Goal: Information Seeking & Learning: Learn about a topic

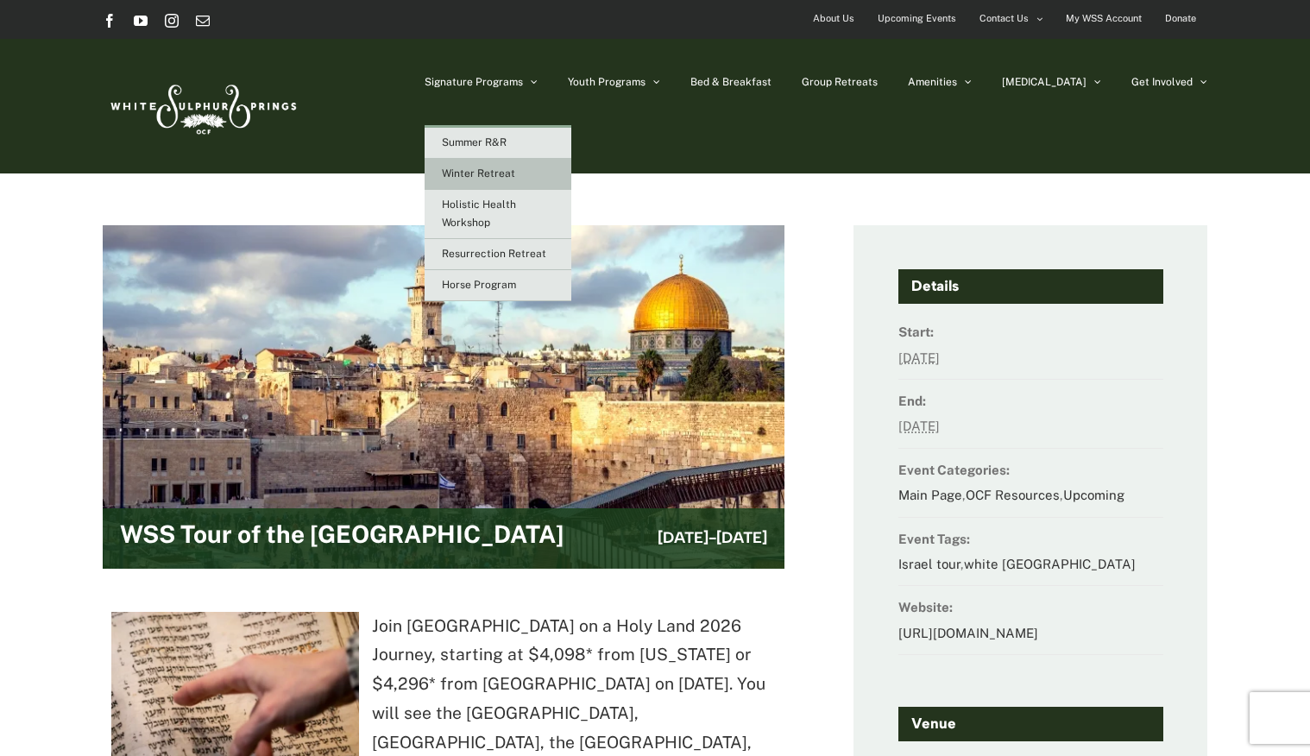
click at [515, 170] on span "Winter Retreat" at bounding box center [478, 173] width 73 height 12
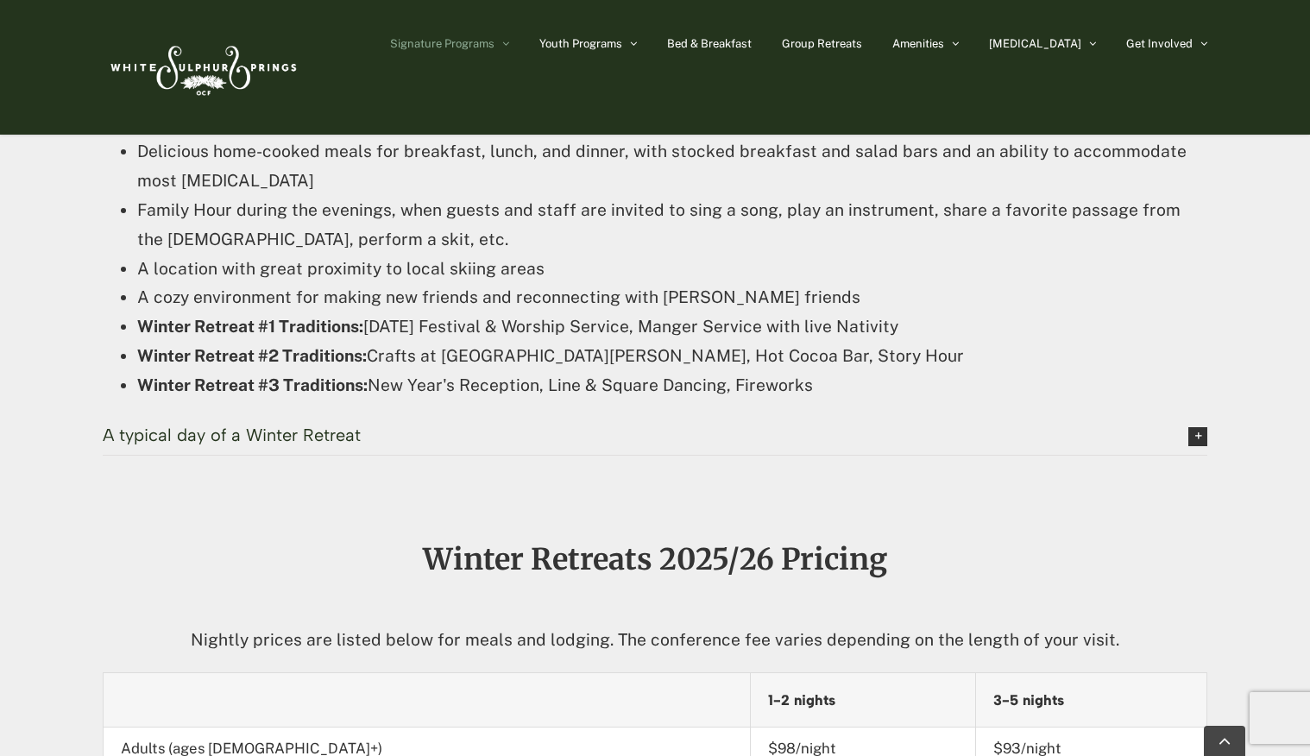
scroll to position [1827, 0]
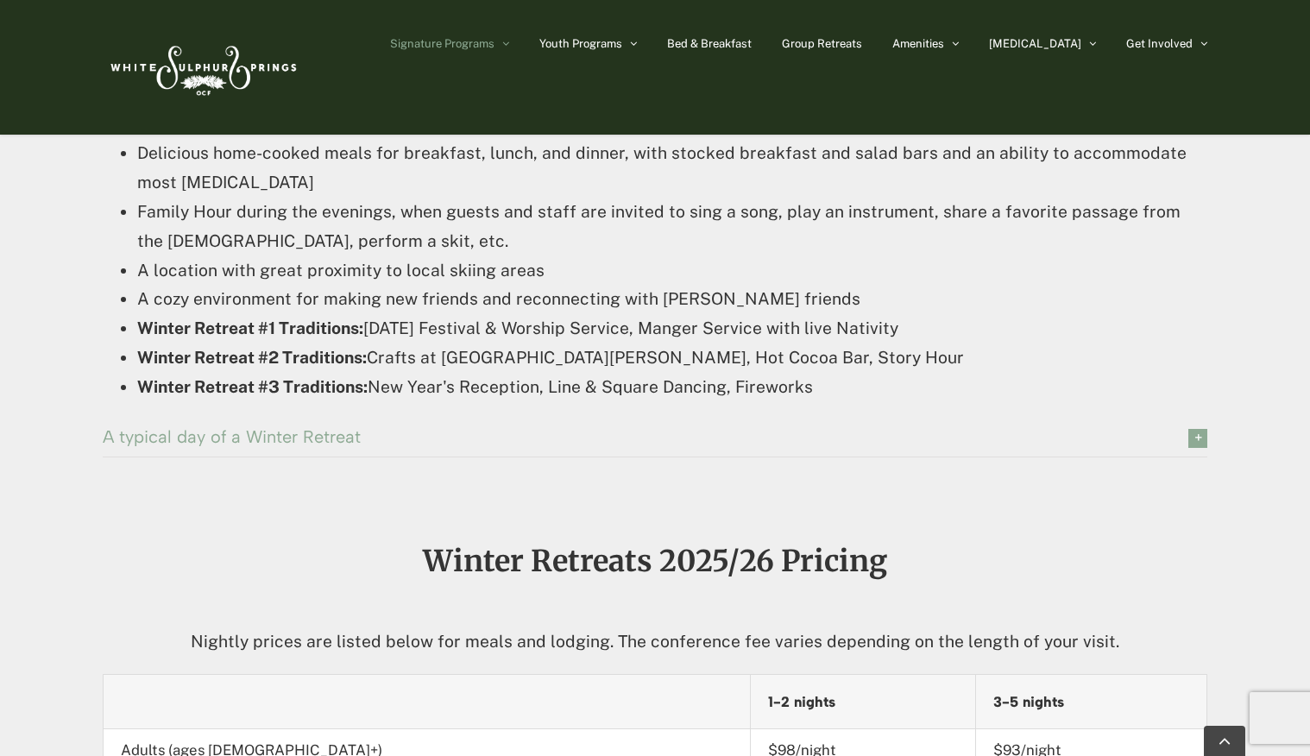
click at [151, 444] on span "A typical day of a Winter Retreat" at bounding box center [632, 436] width 1059 height 19
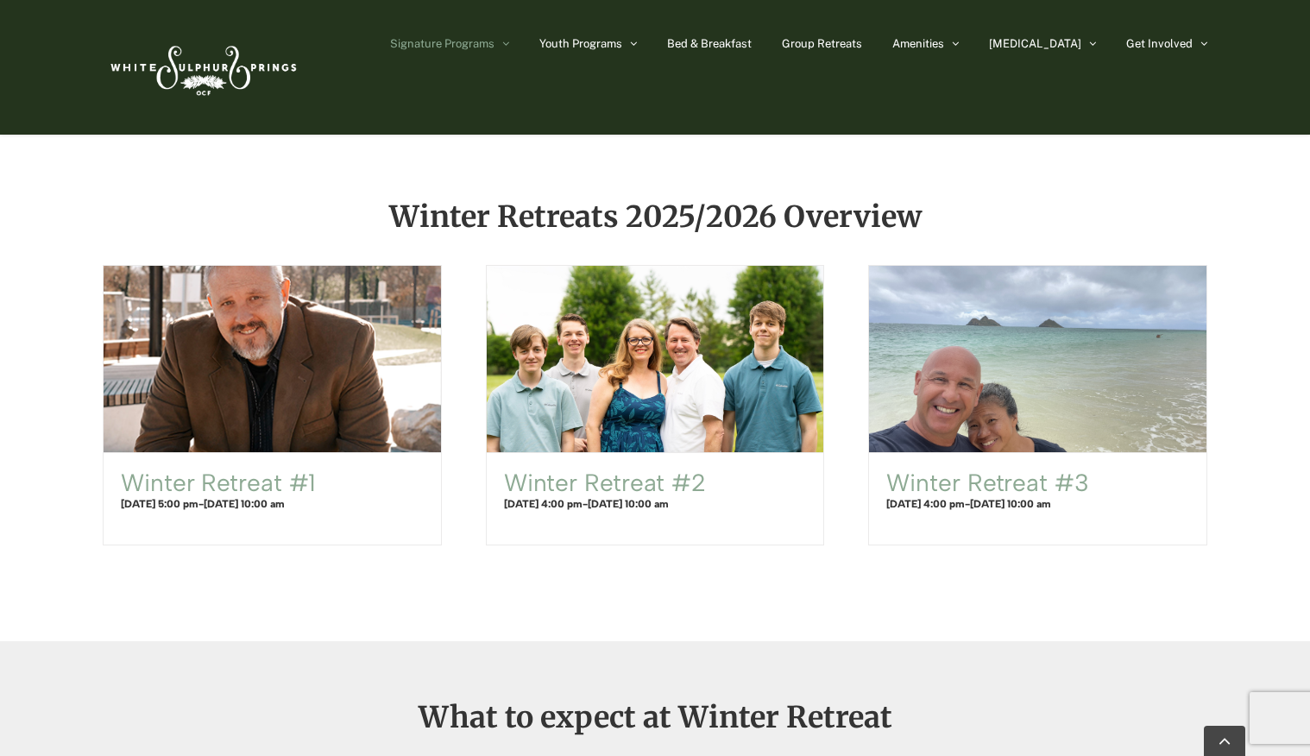
scroll to position [995, 0]
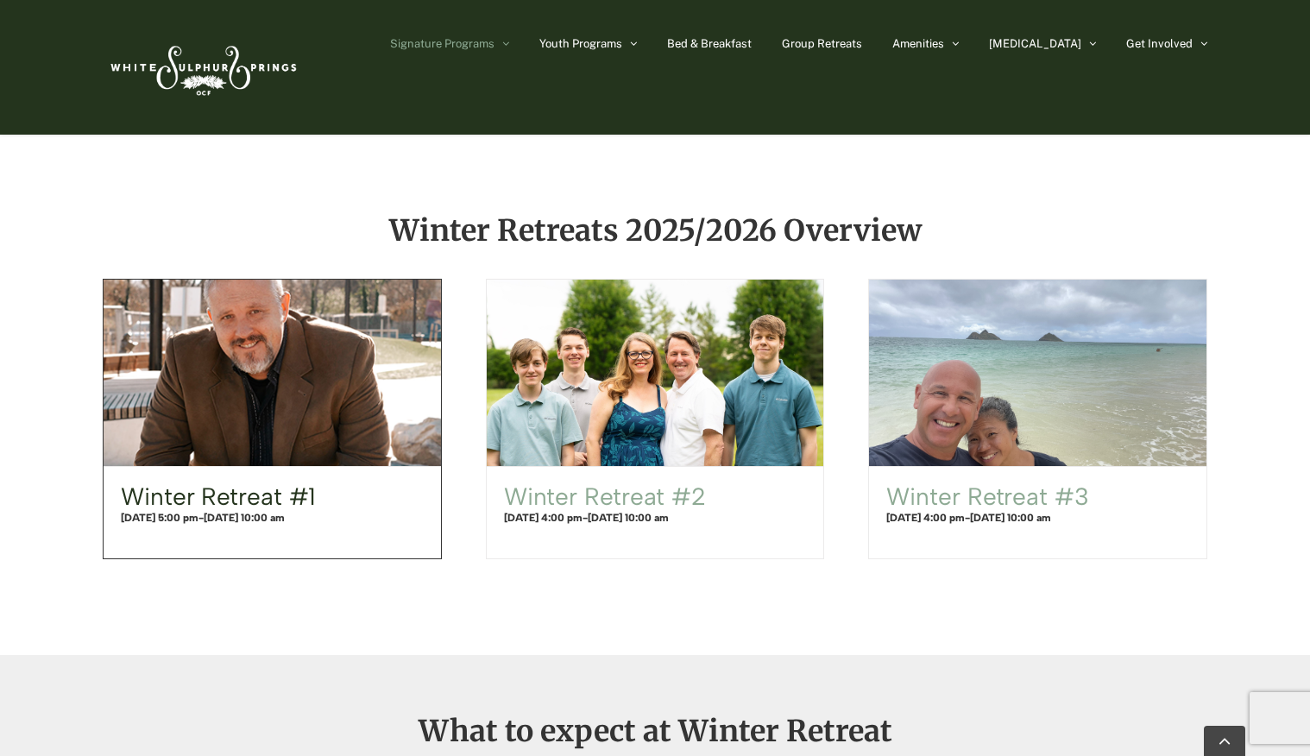
click at [188, 494] on link "Winter Retreat #1" at bounding box center [218, 496] width 195 height 29
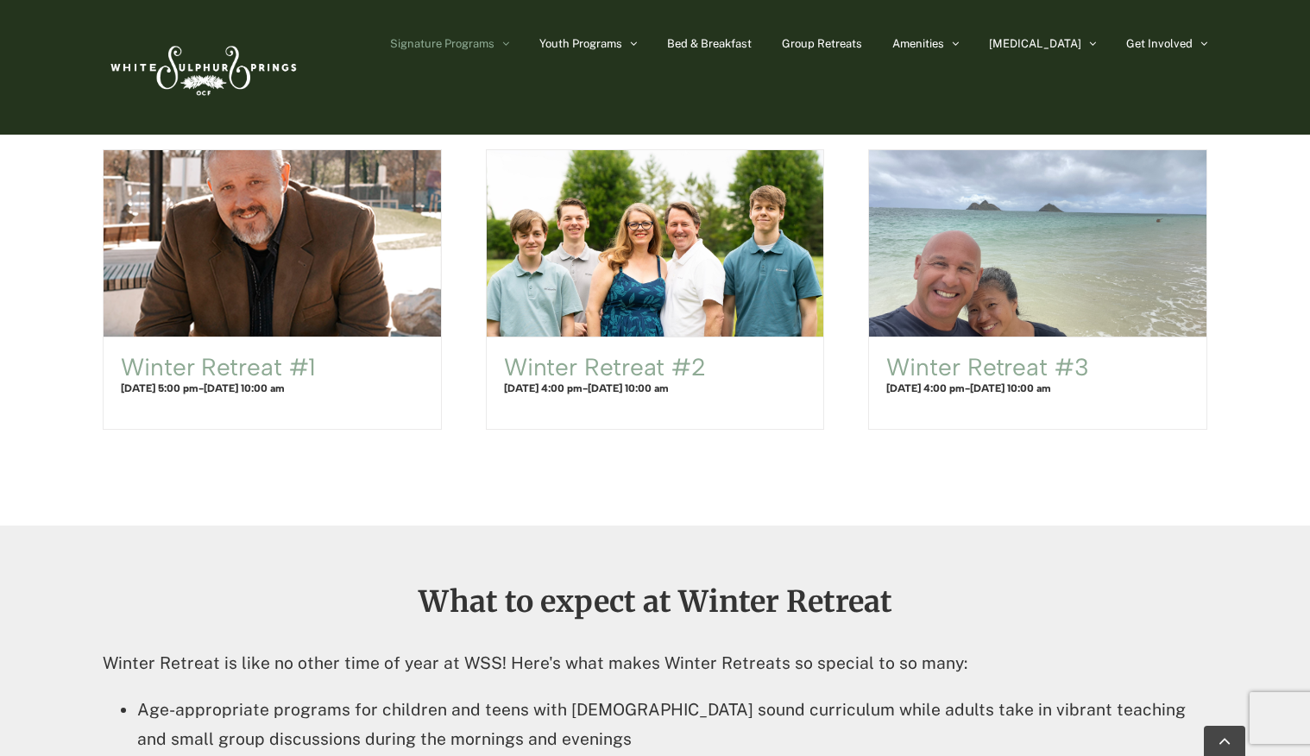
scroll to position [995, 0]
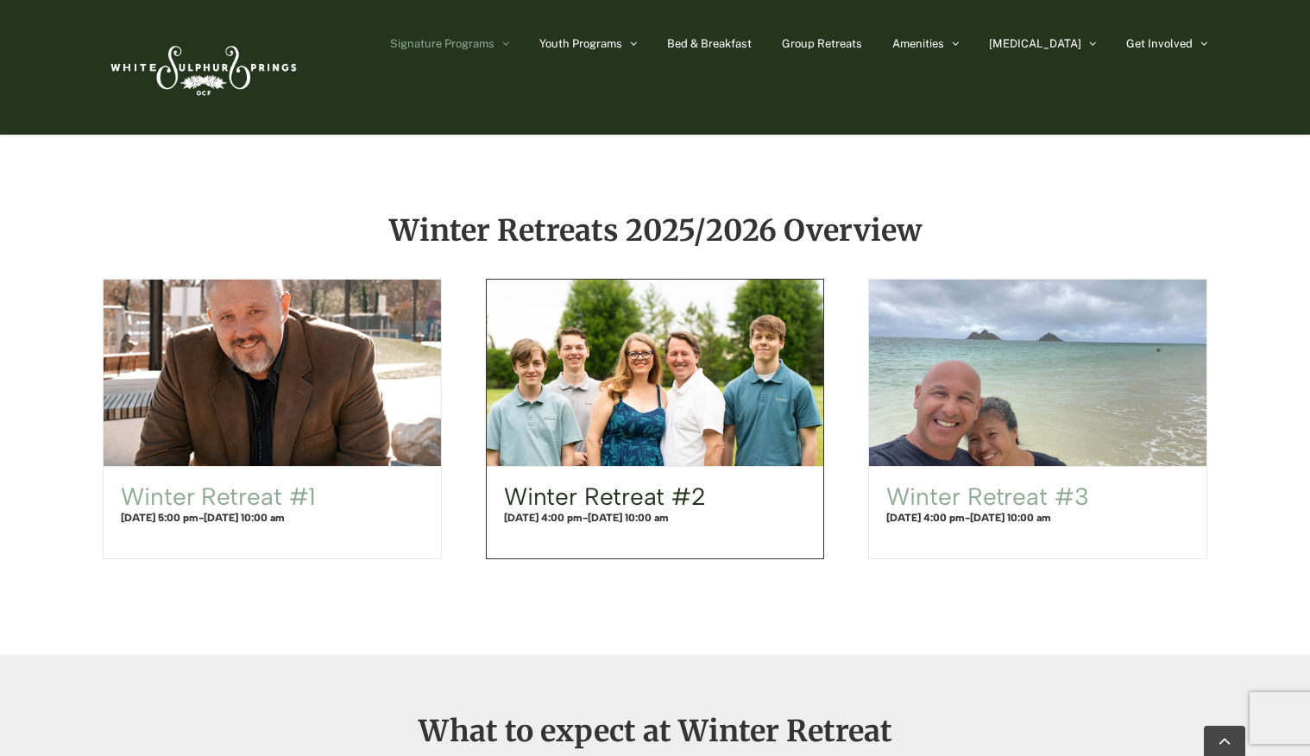
click at [644, 497] on link "Winter Retreat #2" at bounding box center [605, 496] width 202 height 29
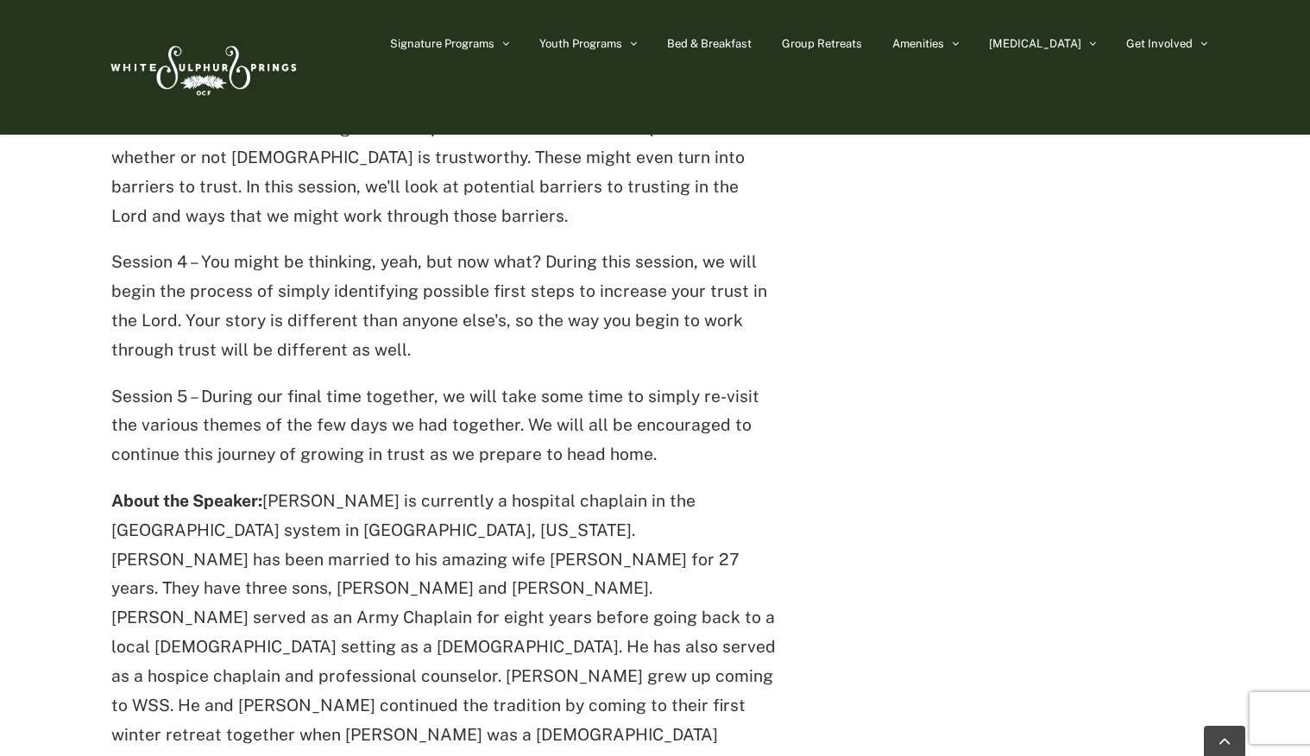
scroll to position [1092, 0]
click at [67, 604] on main "Winter Retreat #2 December 27 @ 4:00 pm - December 30 @ 10:00 am Rob Olson: "Tr…" at bounding box center [655, 102] width 1310 height 2310
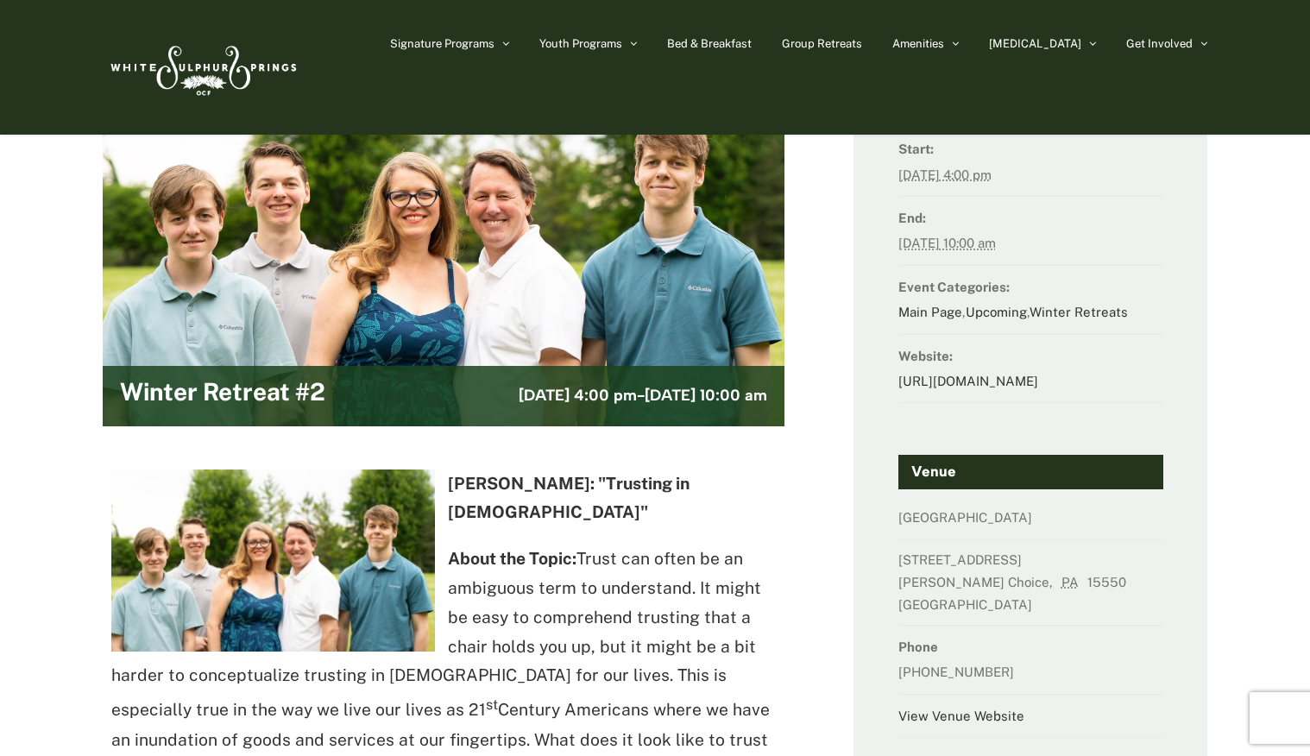
scroll to position [42, 0]
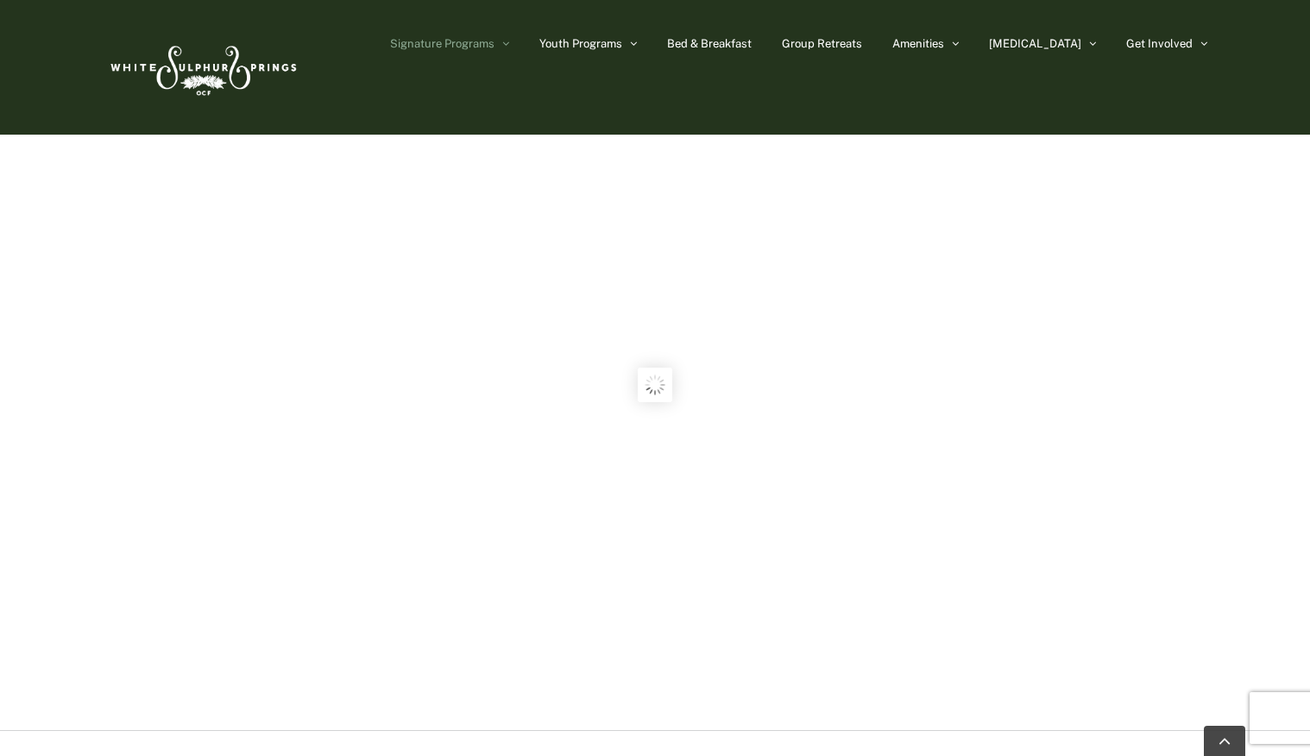
scroll to position [995, 0]
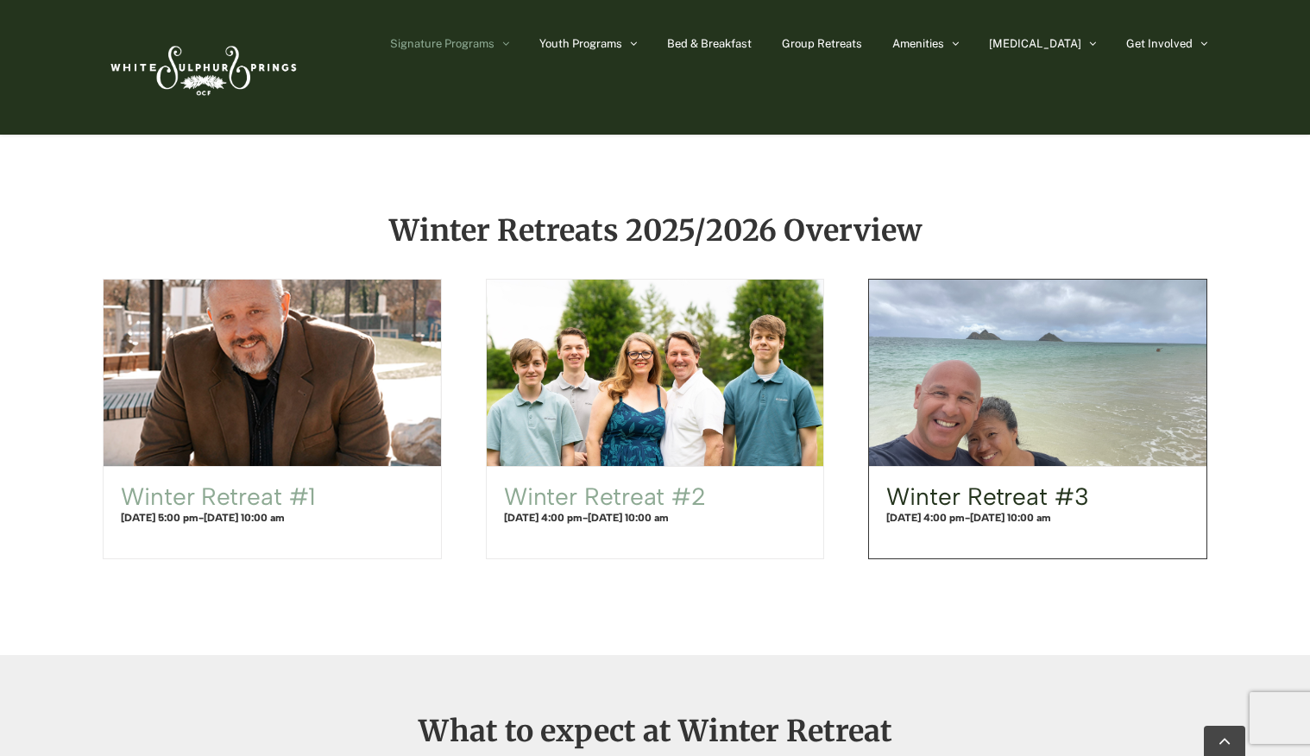
click at [975, 482] on link "Winter Retreat #3" at bounding box center [987, 496] width 202 height 29
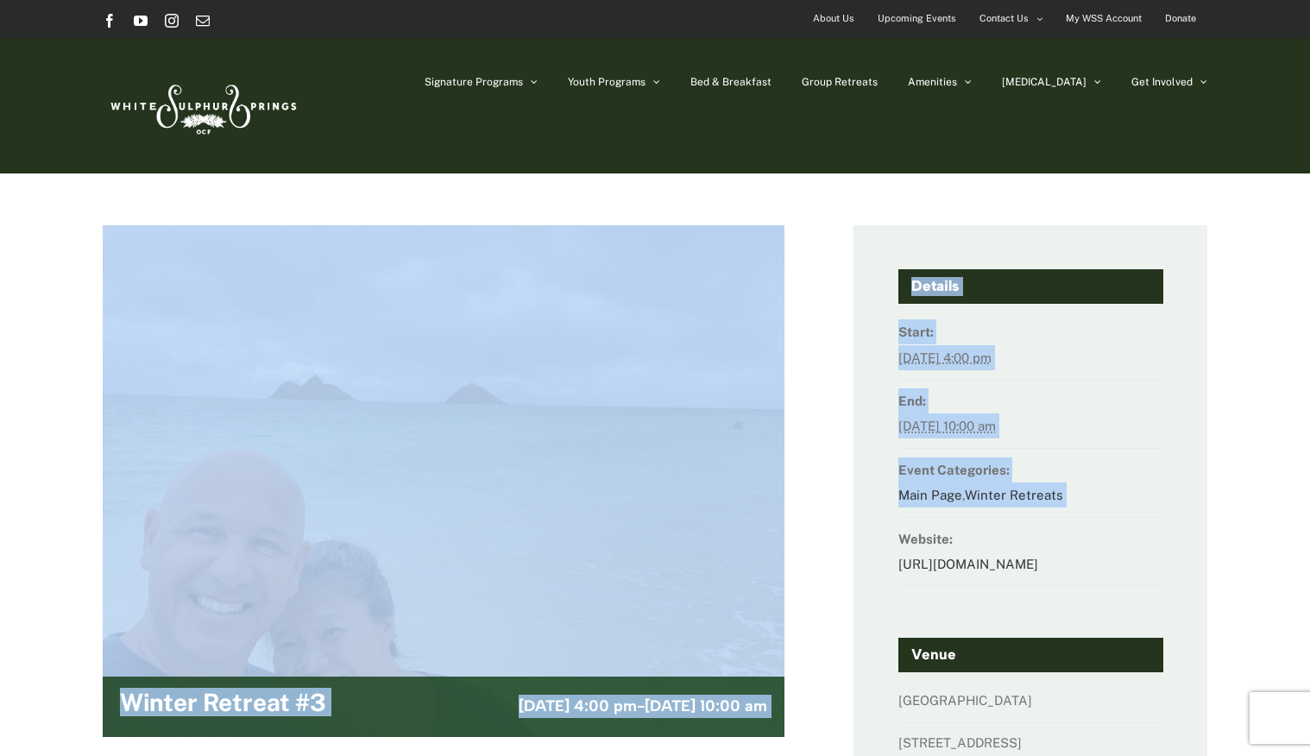
drag, startPoint x: 894, startPoint y: 526, endPoint x: 462, endPoint y: 354, distance: 465.2
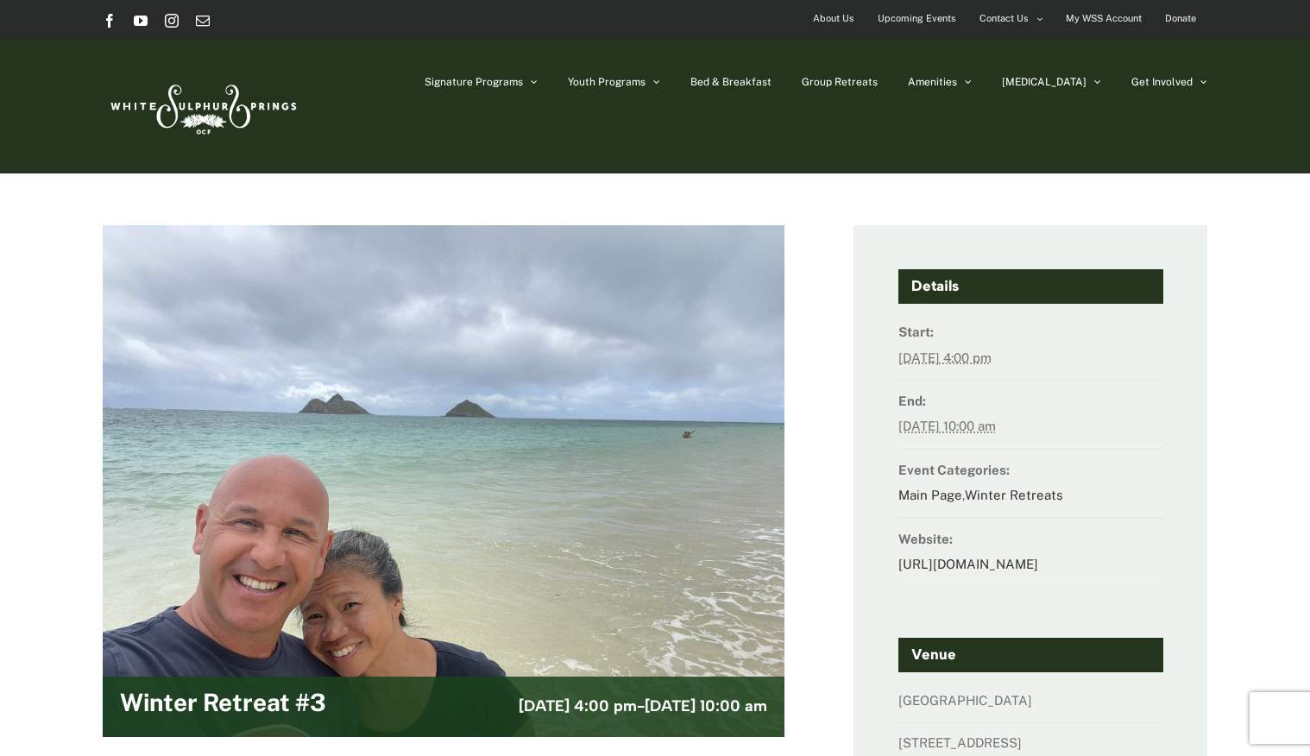
click at [771, 72] on link "Bed & Breakfast" at bounding box center [730, 82] width 81 height 86
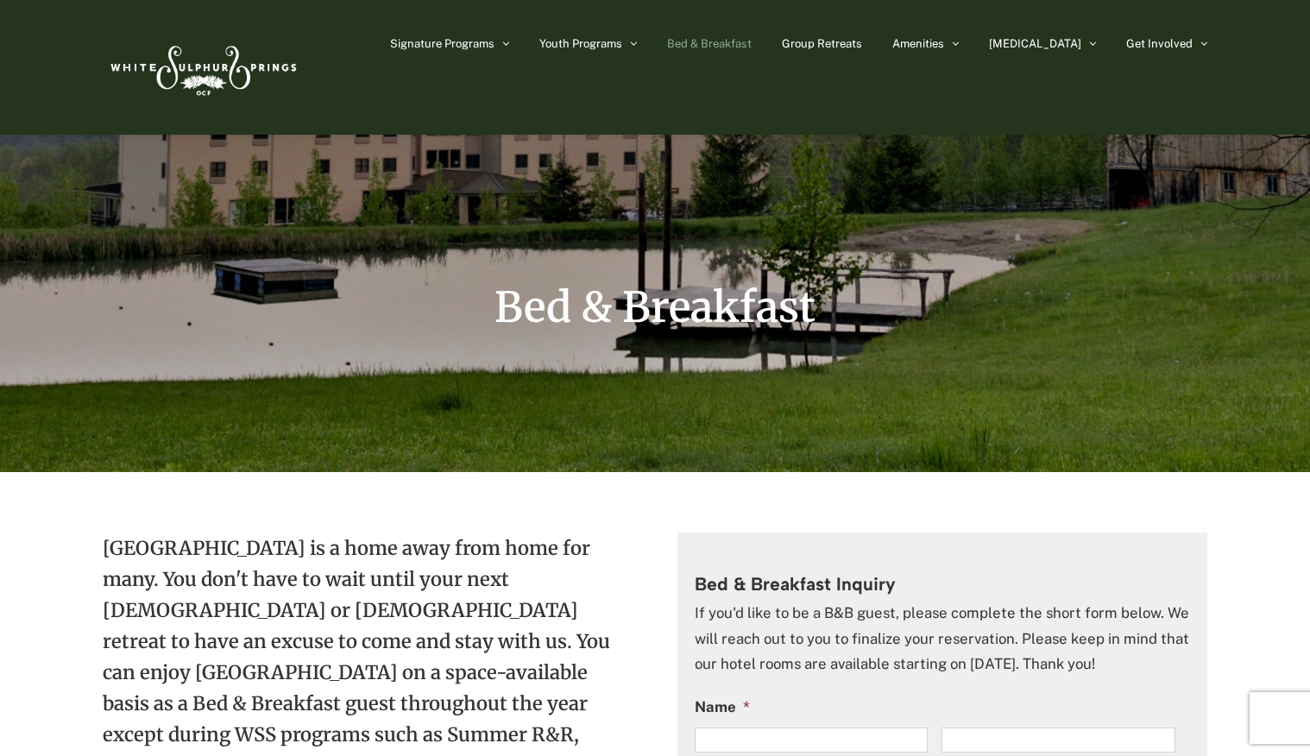
scroll to position [142, 0]
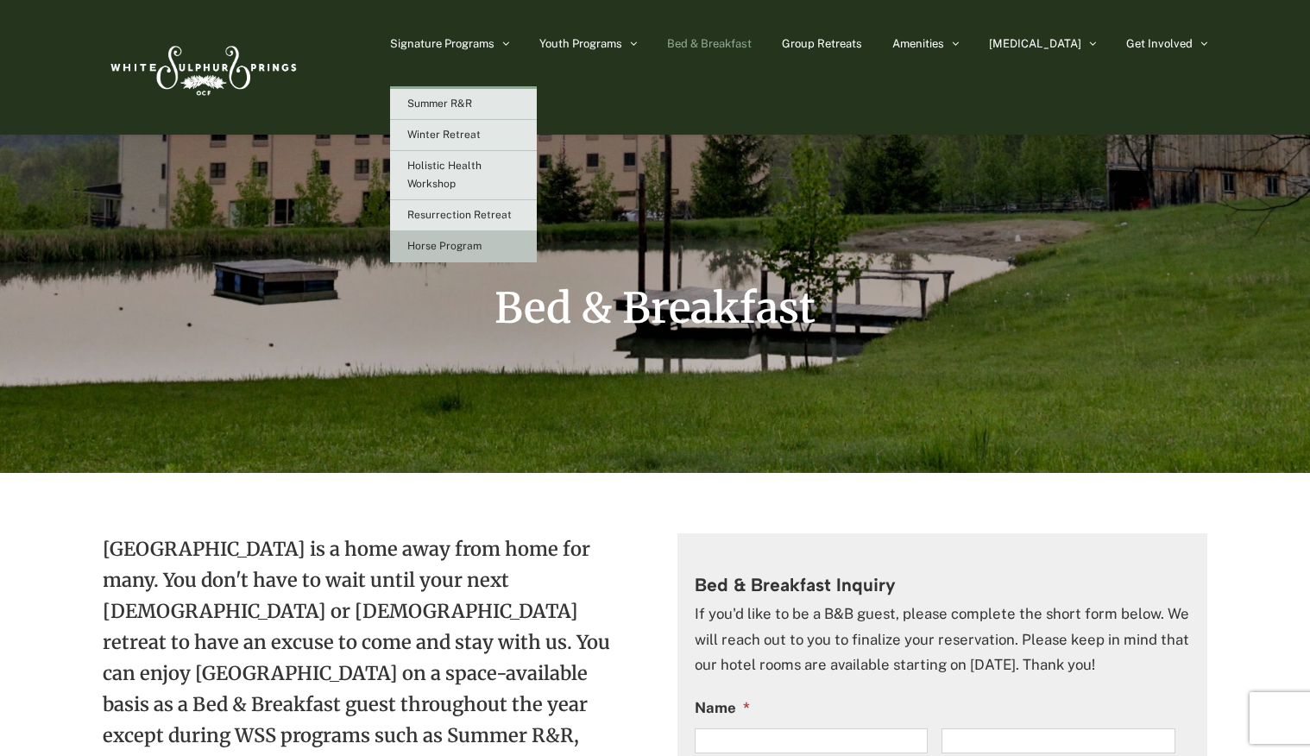
click at [482, 244] on span "Horse Program" at bounding box center [444, 246] width 74 height 12
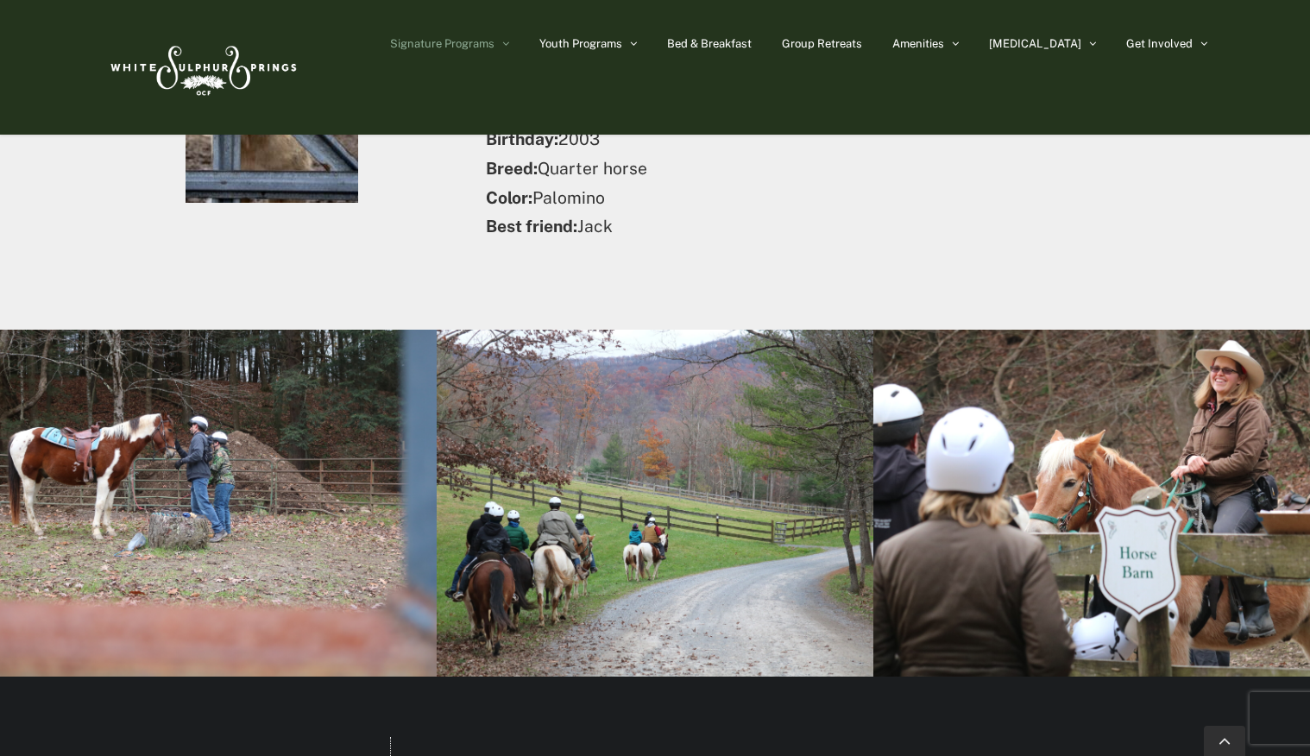
scroll to position [8055, 0]
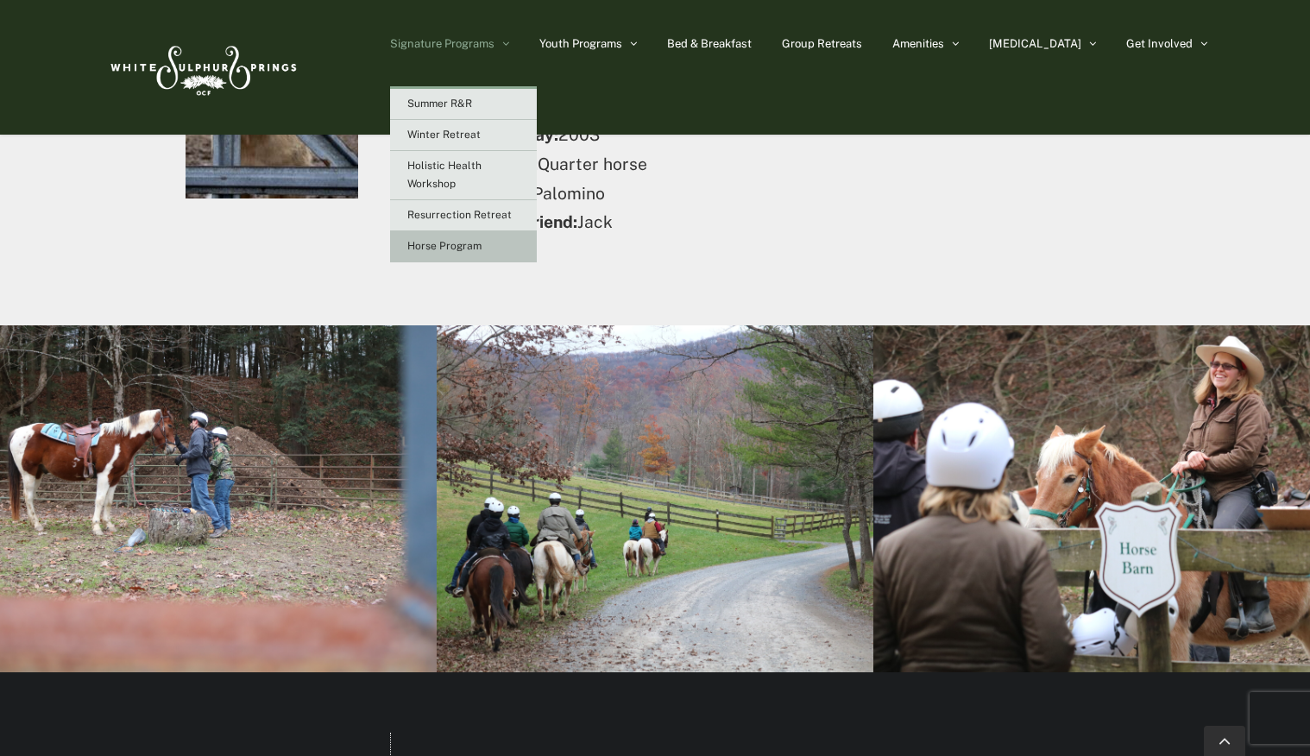
click at [482, 249] on span "Horse Program" at bounding box center [444, 246] width 74 height 12
